Goal: Navigation & Orientation: Find specific page/section

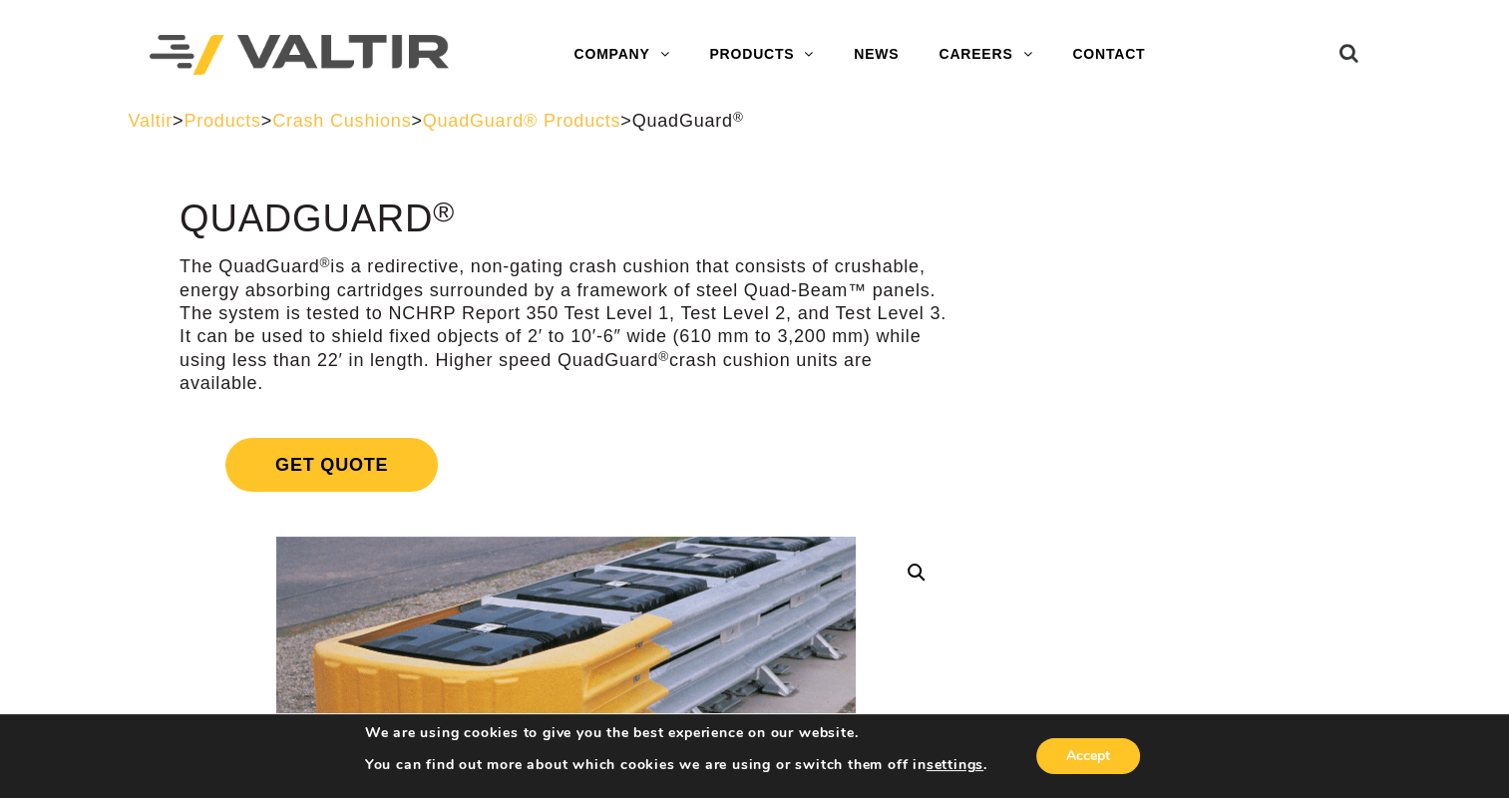
click at [575, 116] on span "QuadGuard® Products" at bounding box center [522, 121] width 199 height 20
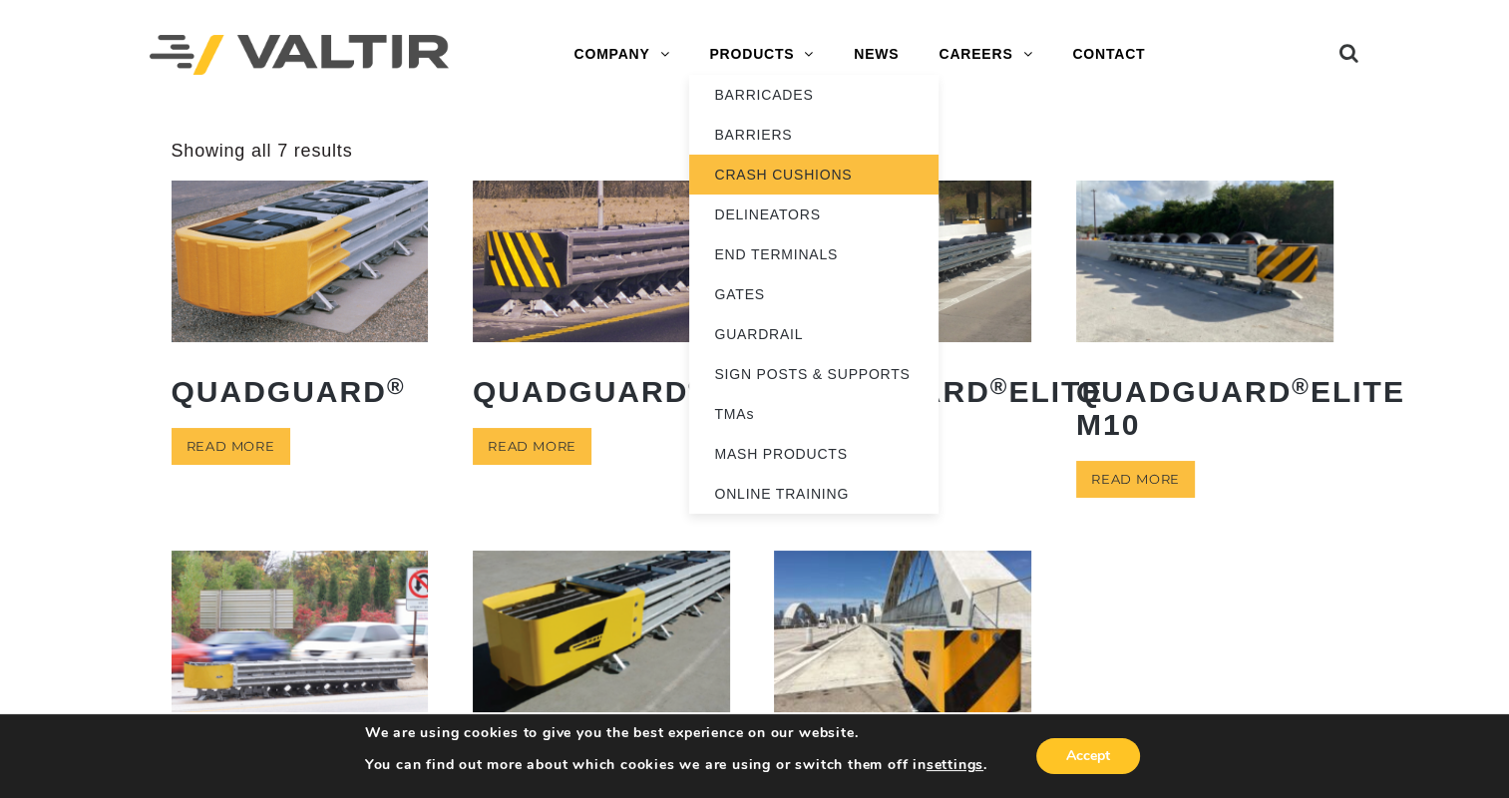
click at [748, 165] on link "CRASH CUSHIONS" at bounding box center [813, 175] width 249 height 40
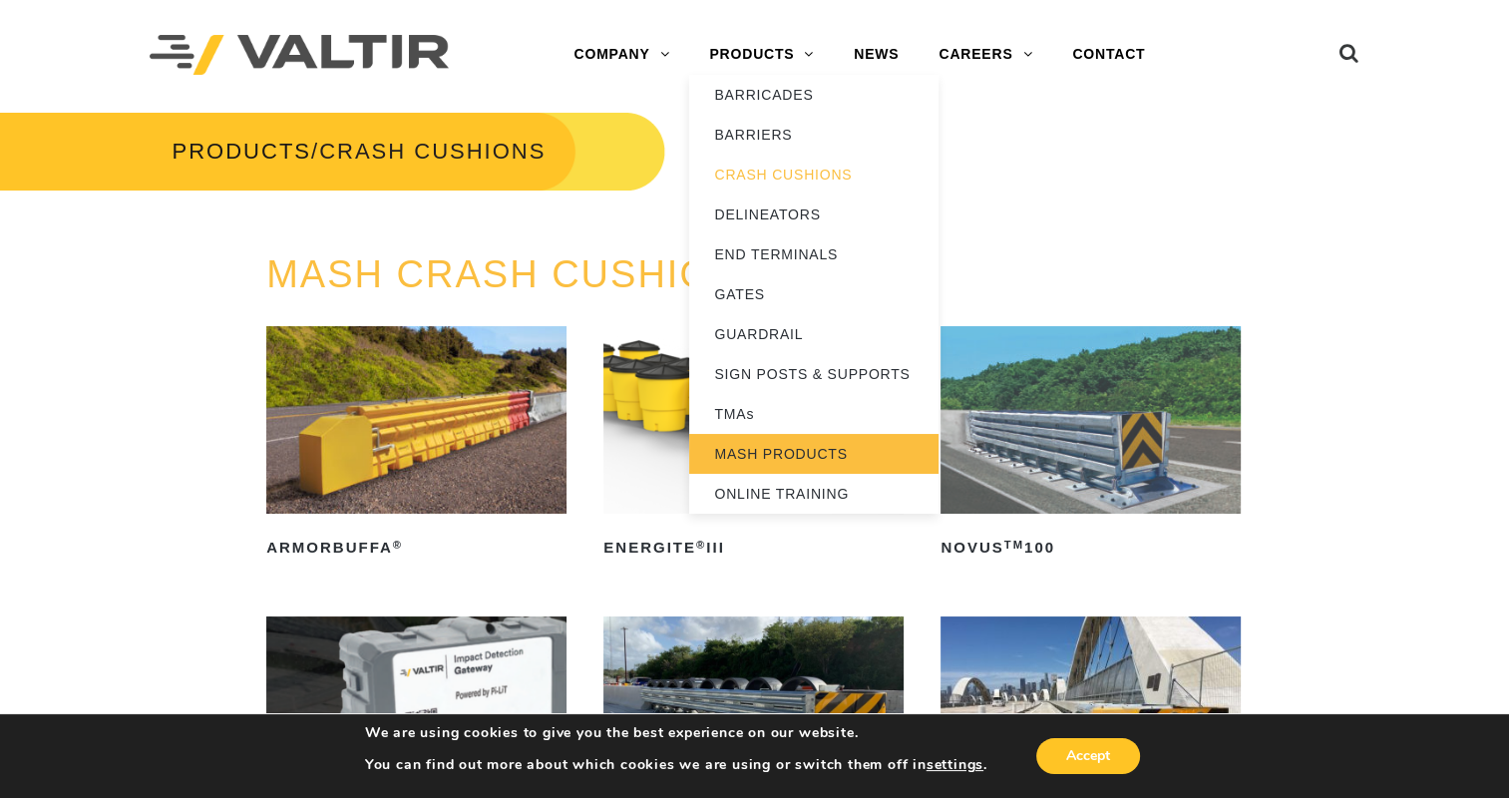
click at [762, 451] on link "MASH PRODUCTS" at bounding box center [813, 454] width 249 height 40
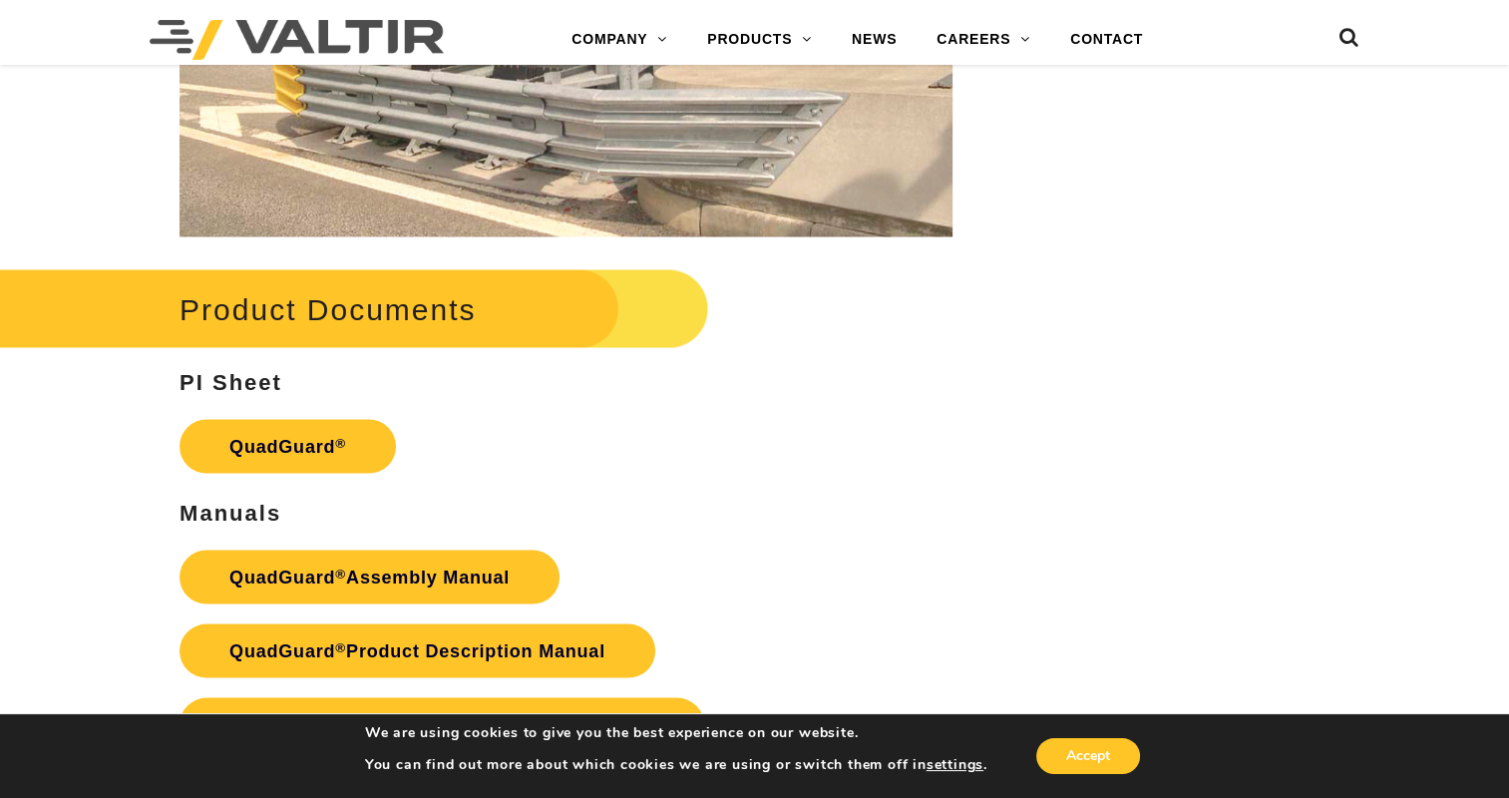
scroll to position [3791, 0]
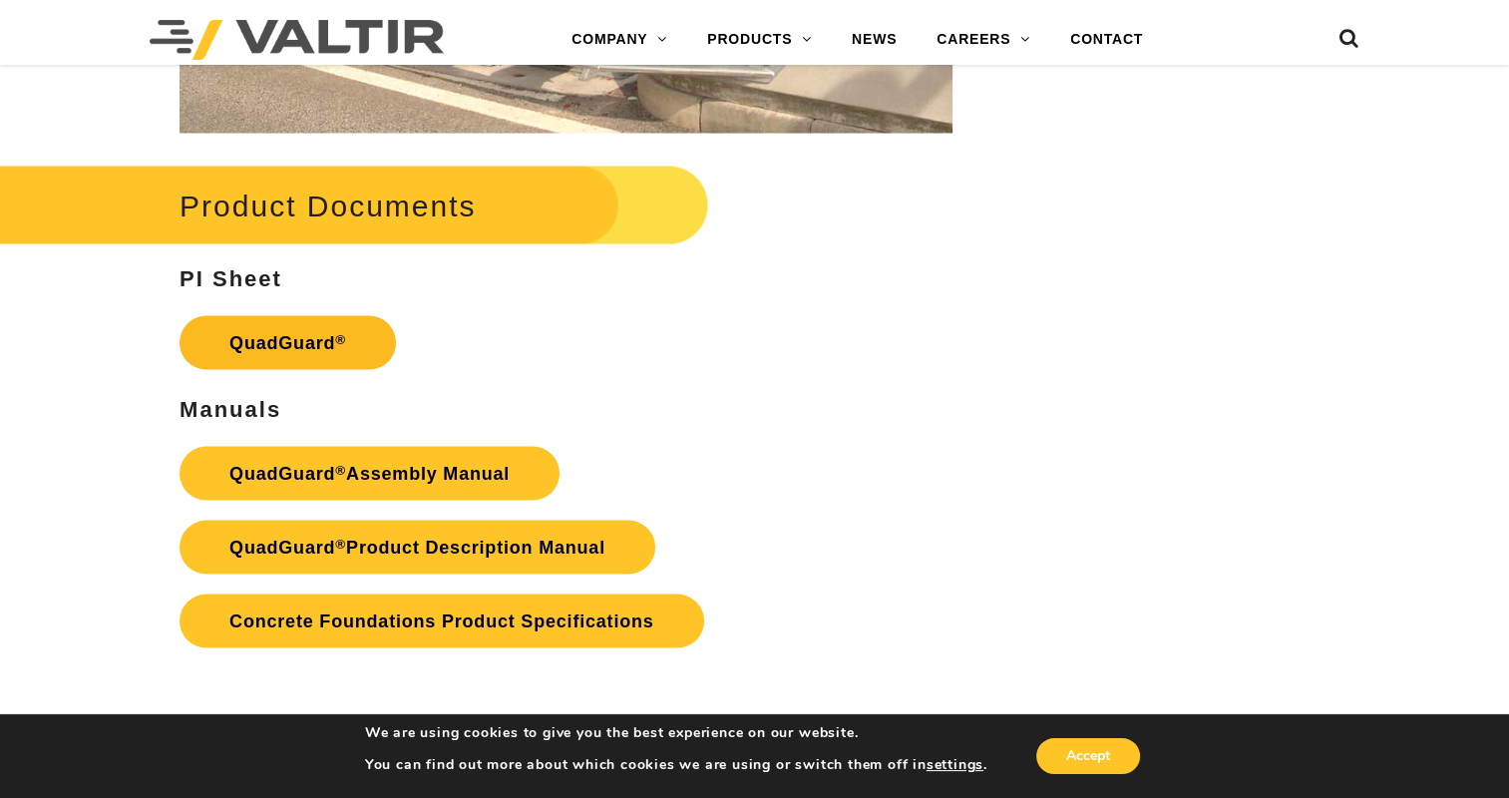
click at [281, 335] on link "QuadGuard ®" at bounding box center [288, 343] width 216 height 54
